Goal: Task Accomplishment & Management: Manage account settings

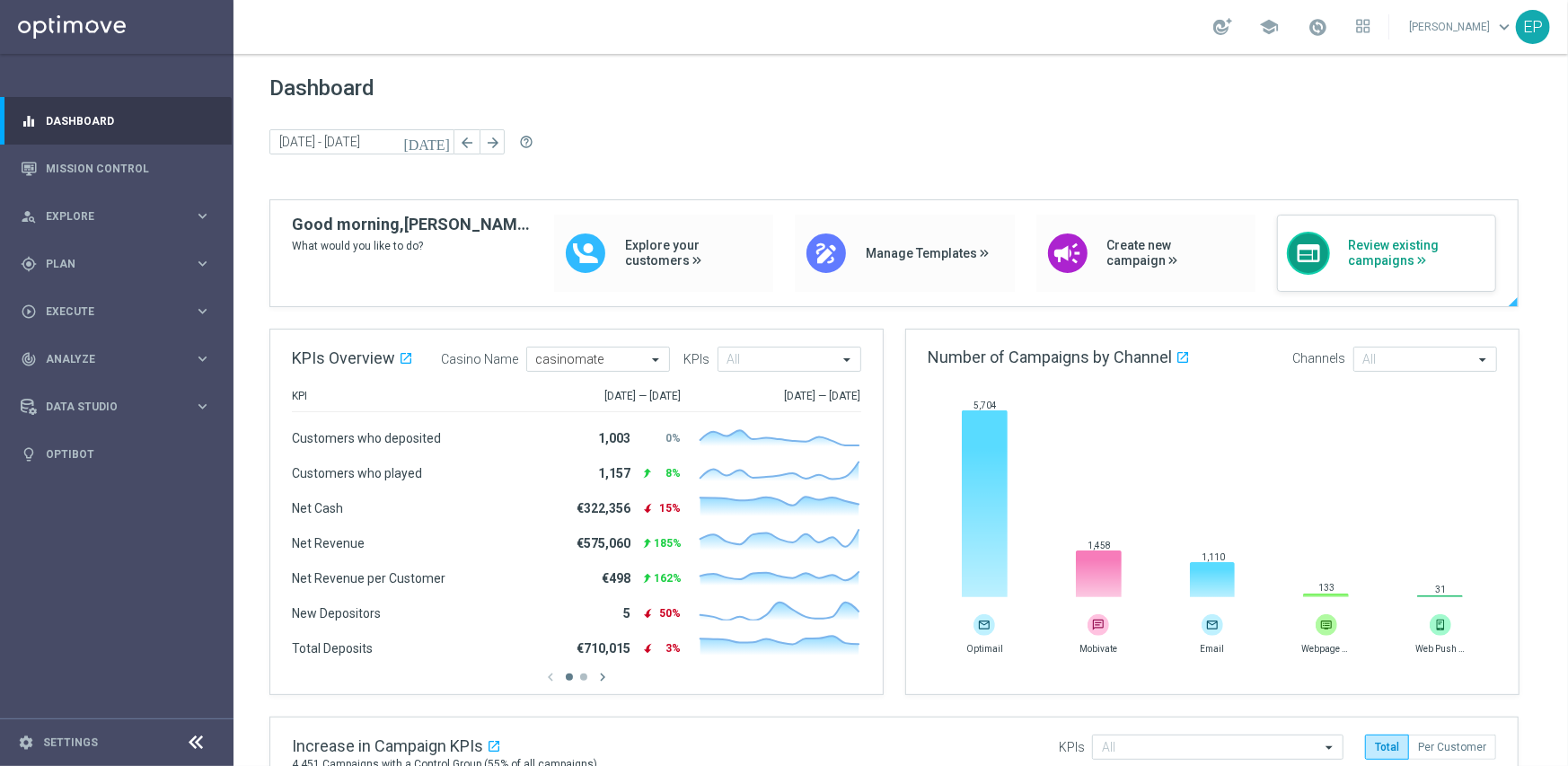
click at [1400, 261] on span "Review existing campaigns" at bounding box center [1418, 253] width 139 height 31
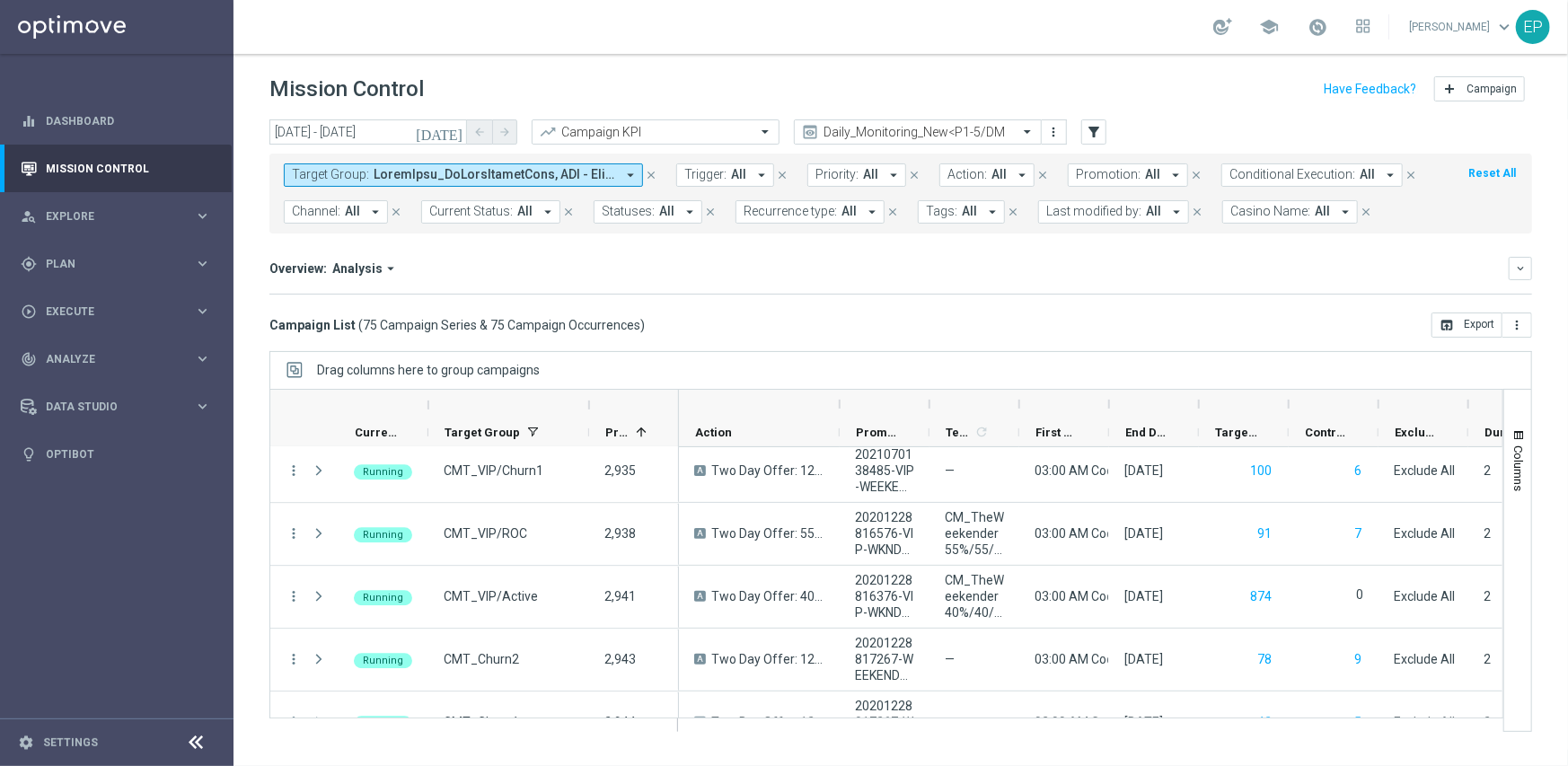
scroll to position [2874, 0]
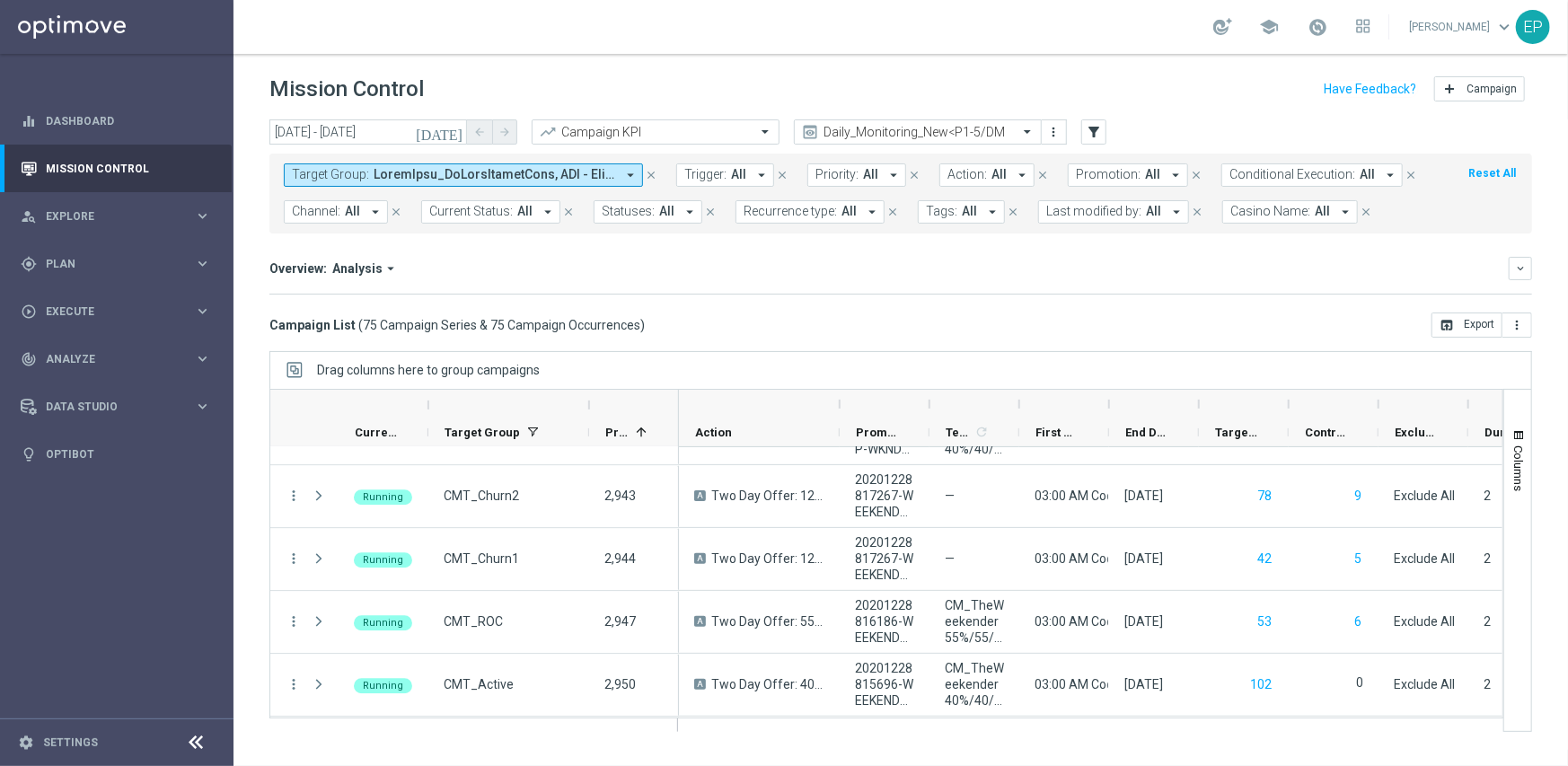
click at [895, 117] on header "Mission Control add Campaign" at bounding box center [900, 87] width 1335 height 66
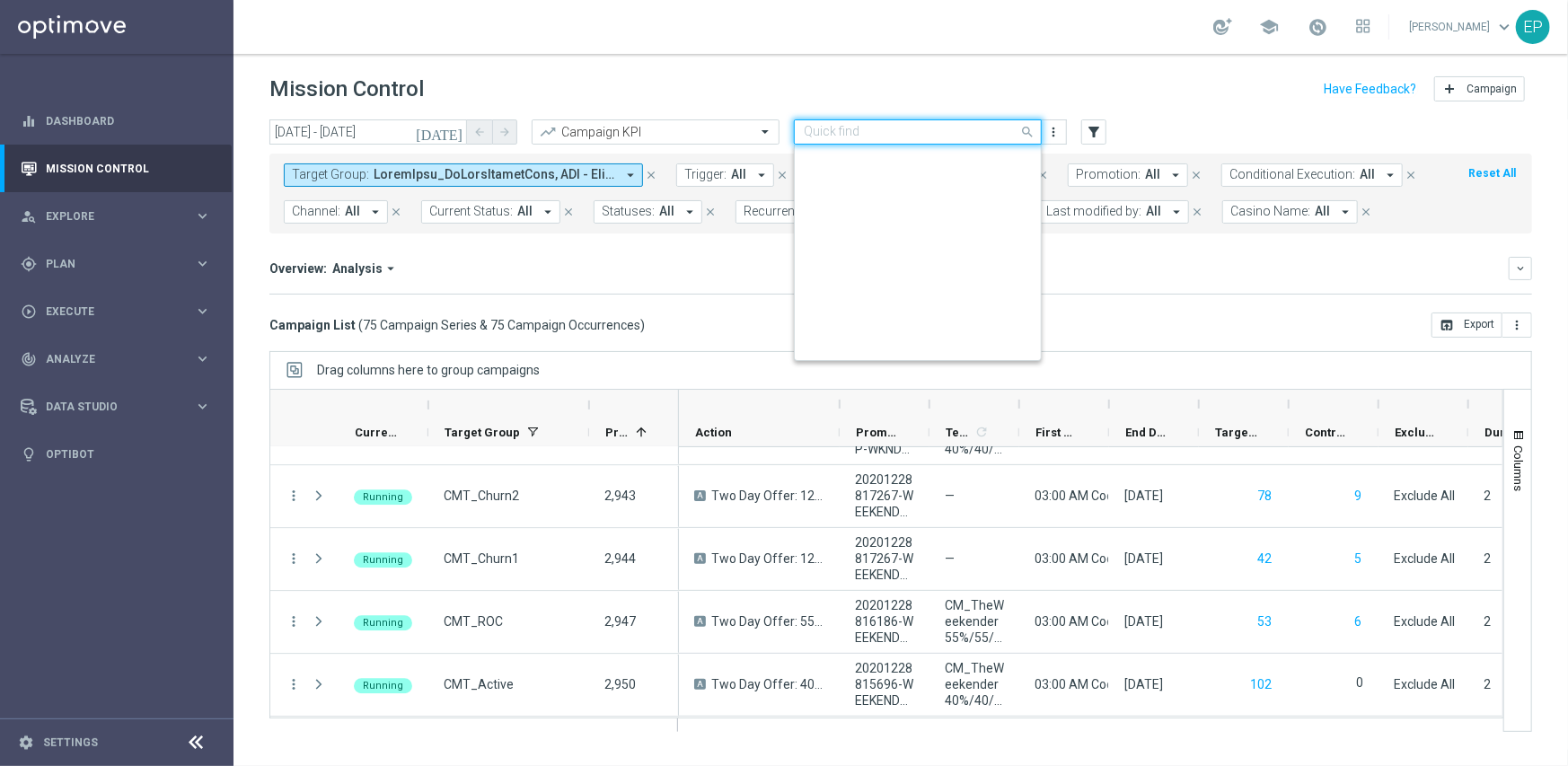
click at [900, 131] on input "text" at bounding box center [899, 132] width 192 height 15
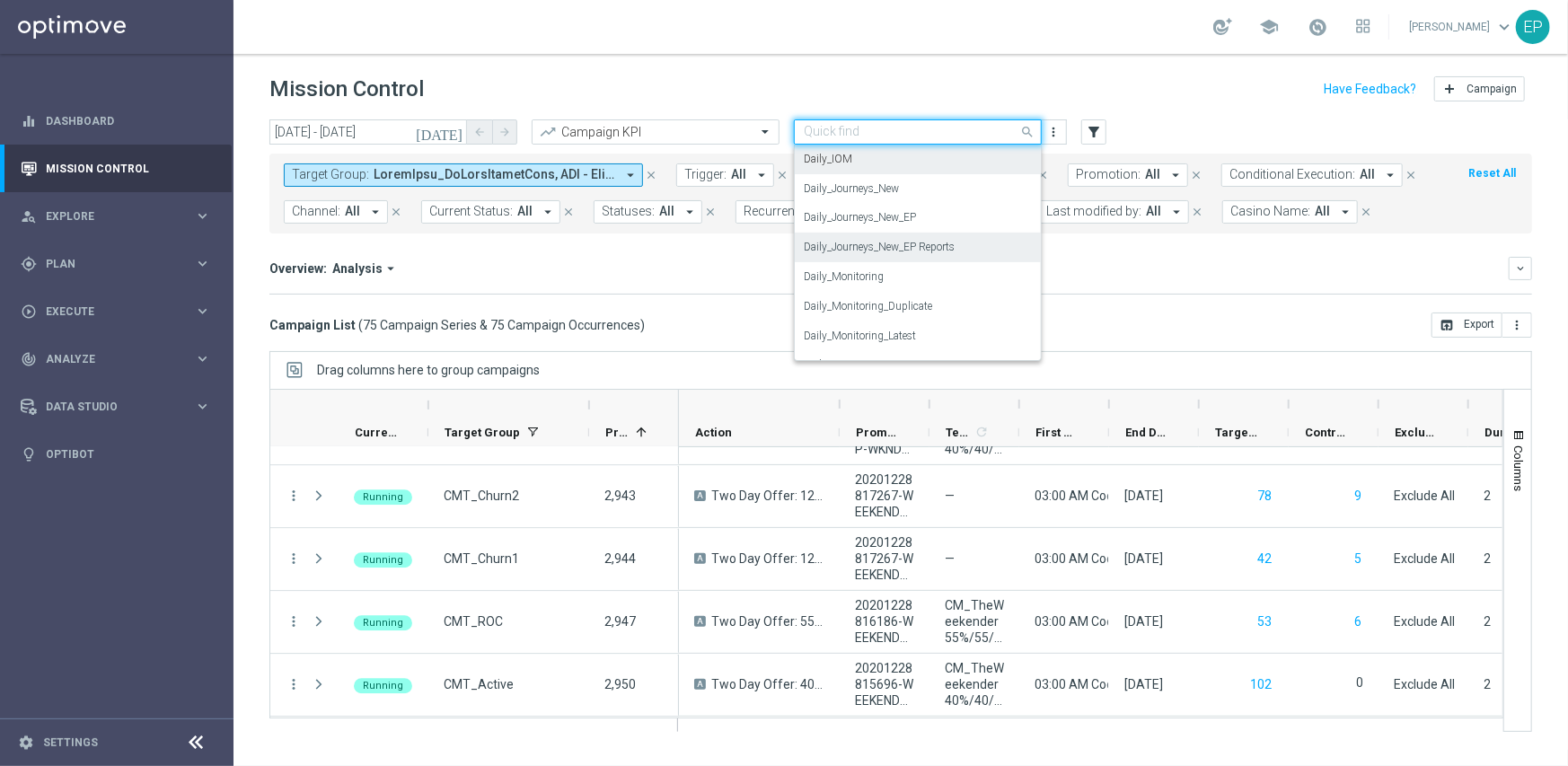
scroll to position [472, 0]
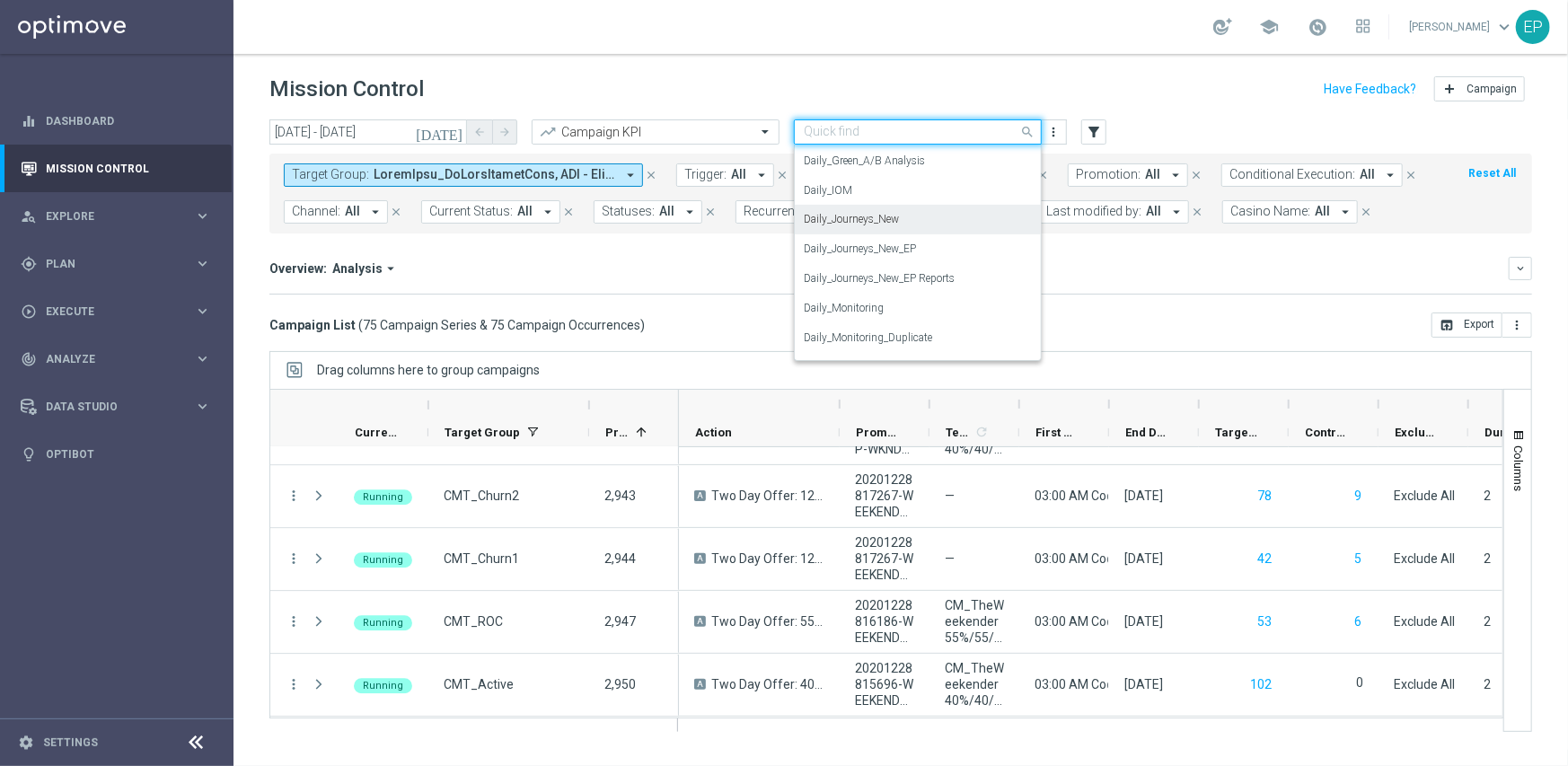
click at [881, 218] on label "Daily_Journeys_New" at bounding box center [851, 219] width 96 height 15
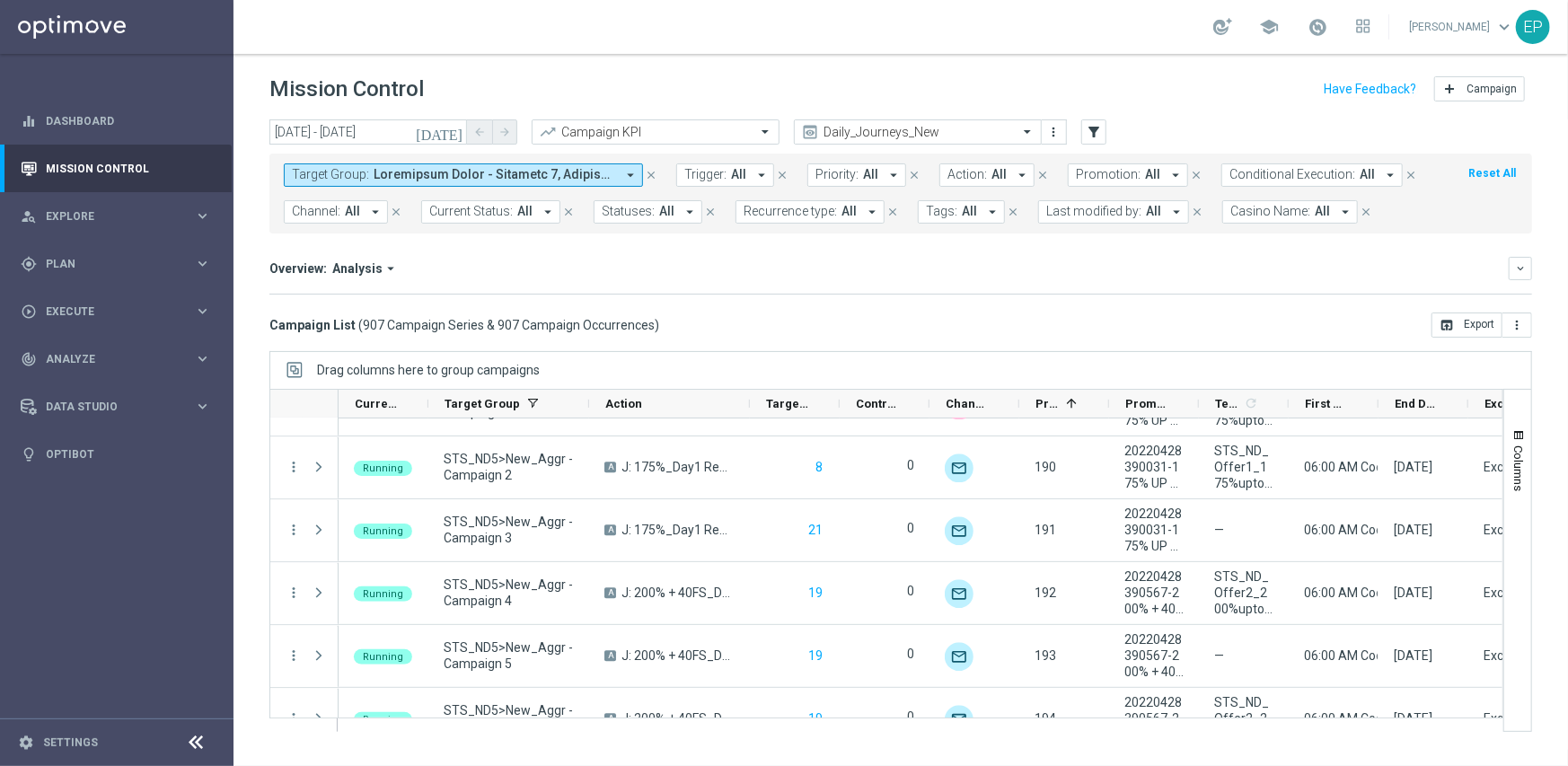
click at [469, 208] on span "Current Status:" at bounding box center [470, 212] width 83 height 15
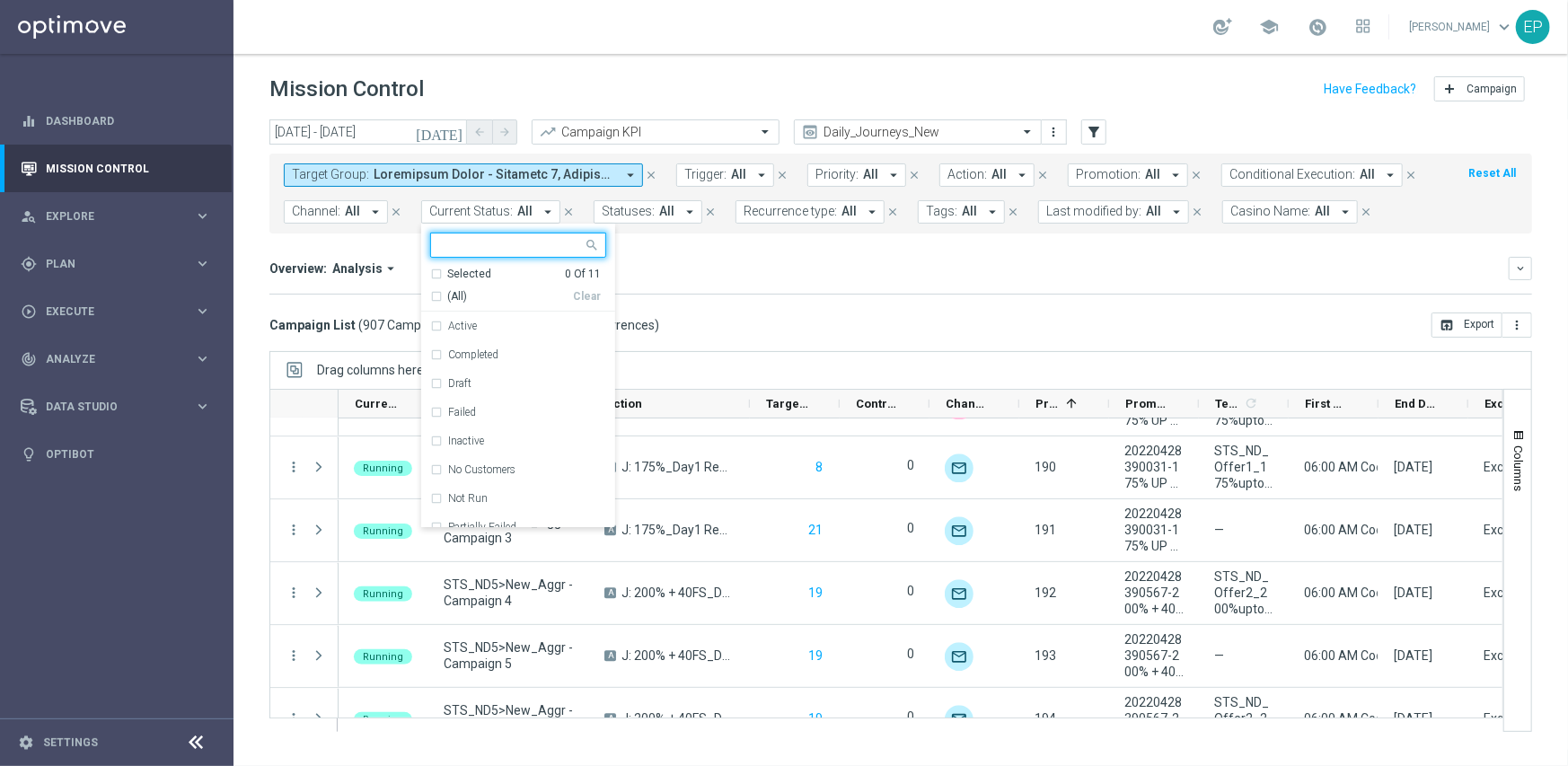
click at [431, 286] on div "(All) Clear" at bounding box center [515, 293] width 170 height 22
click at [449, 299] on span "(All)" at bounding box center [457, 297] width 20 height 15
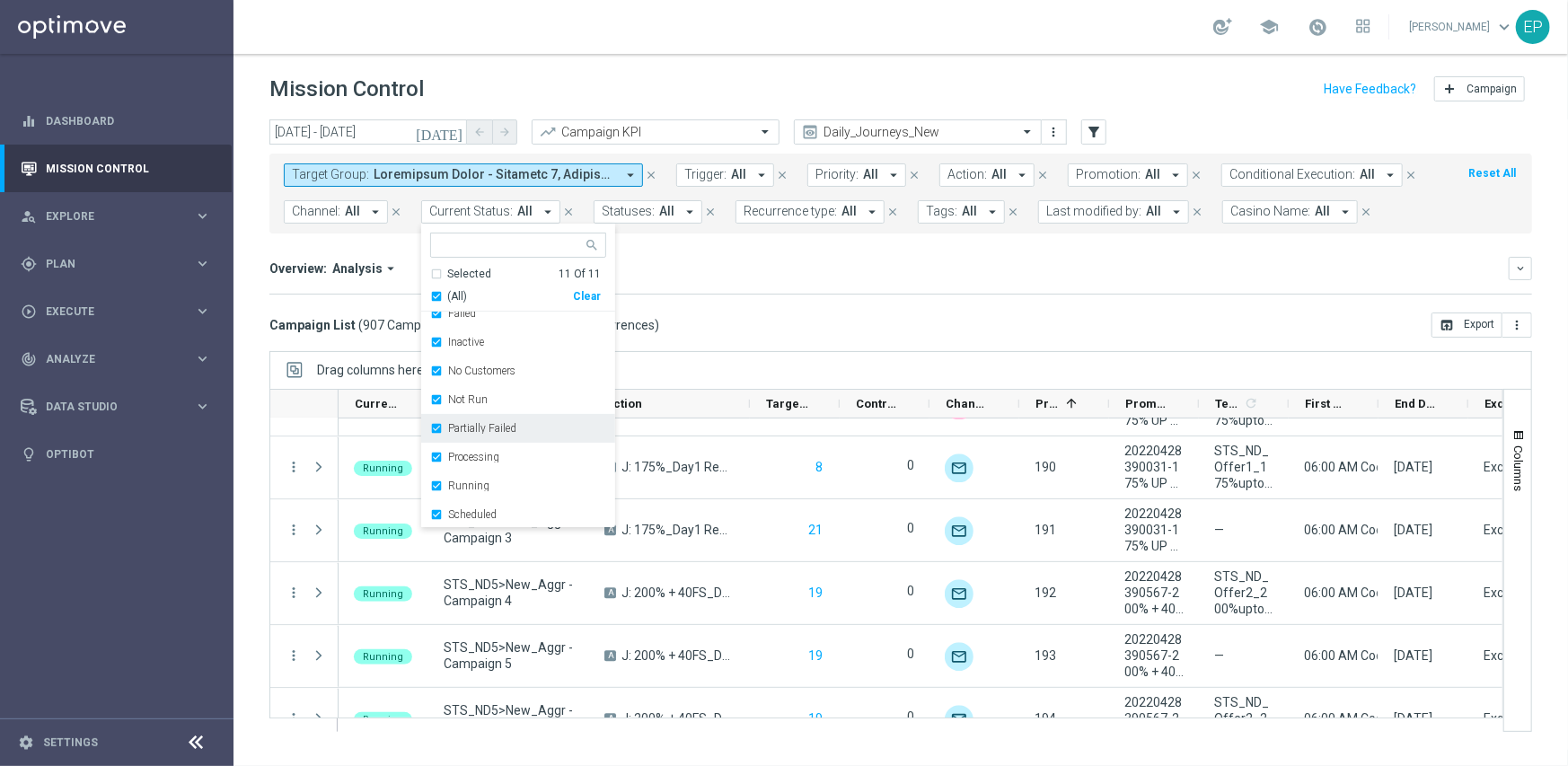
scroll to position [99, 0]
click at [485, 488] on label "Running" at bounding box center [469, 485] width 41 height 11
click at [488, 367] on label "No Customers" at bounding box center [482, 370] width 67 height 11
click at [863, 294] on mini-dashboard "Overview: Analysis arrow_drop_down keyboard_arrow_down Increase In Total Deposi…" at bounding box center [901, 273] width 1263 height 79
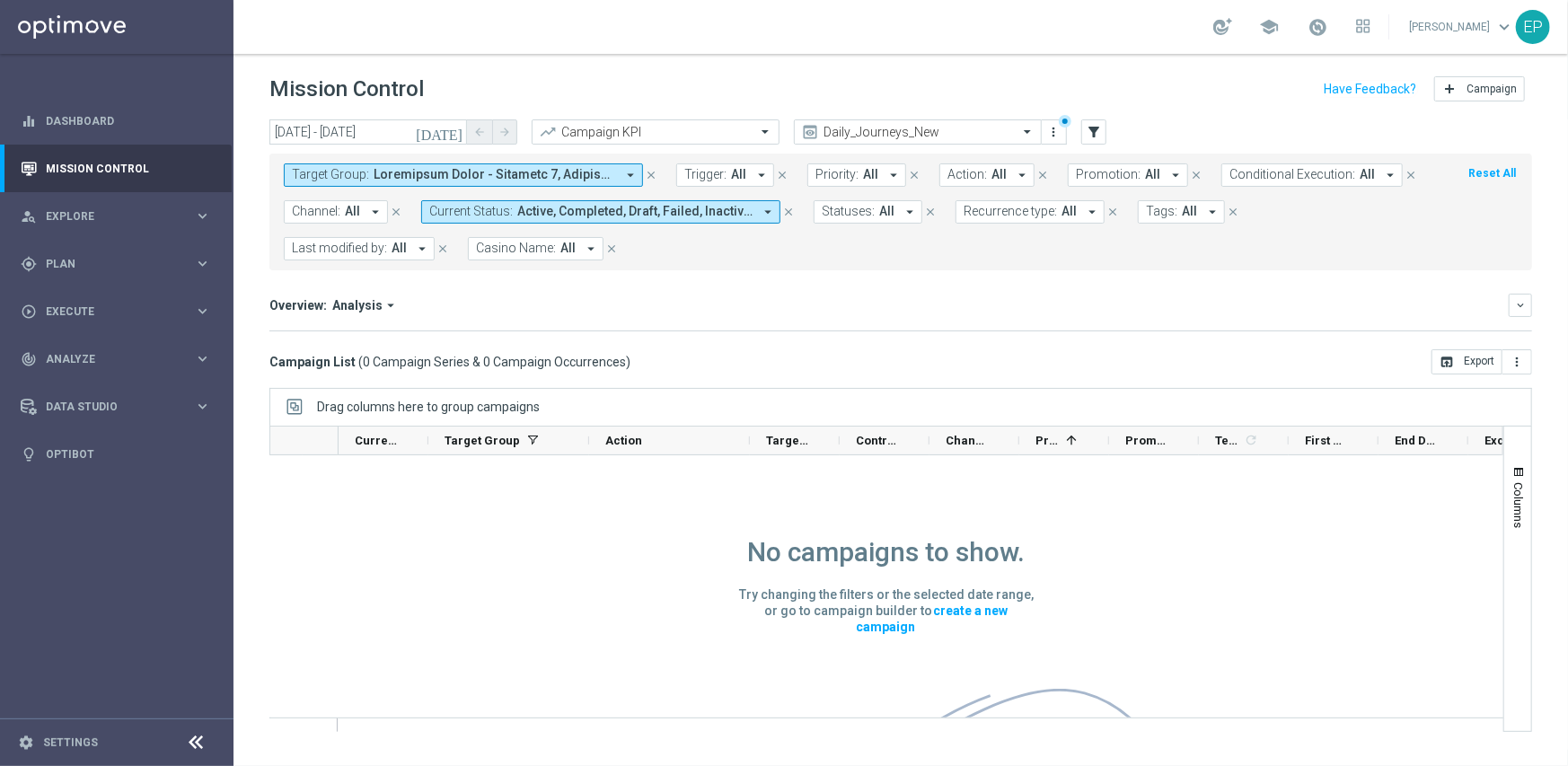
scroll to position [0, 0]
